Goal: Use online tool/utility: Use online tool/utility

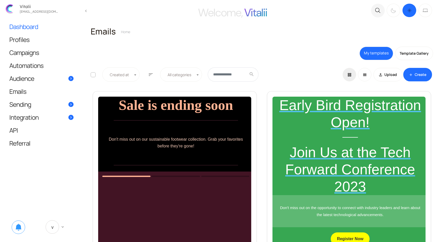
click at [25, 31] on link "Dashboard" at bounding box center [41, 26] width 75 height 13
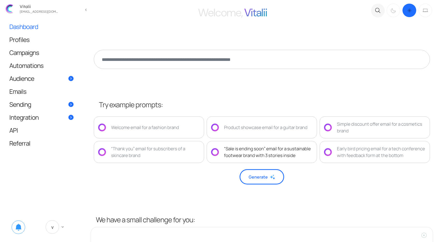
click at [254, 157] on div "“Sale is ending soon” email for a sustainable footwear brand with 3 stories ins…" at bounding box center [268, 151] width 89 height 13
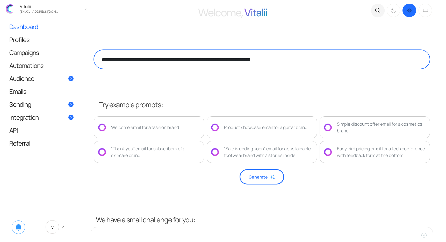
click at [312, 57] on textarea "**********" at bounding box center [262, 59] width 336 height 19
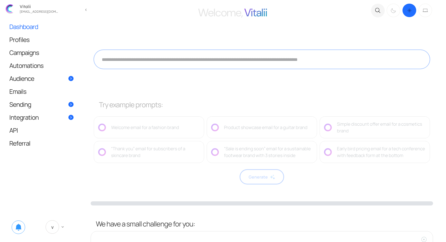
type textarea "**********"
